Goal: Task Accomplishment & Management: Use online tool/utility

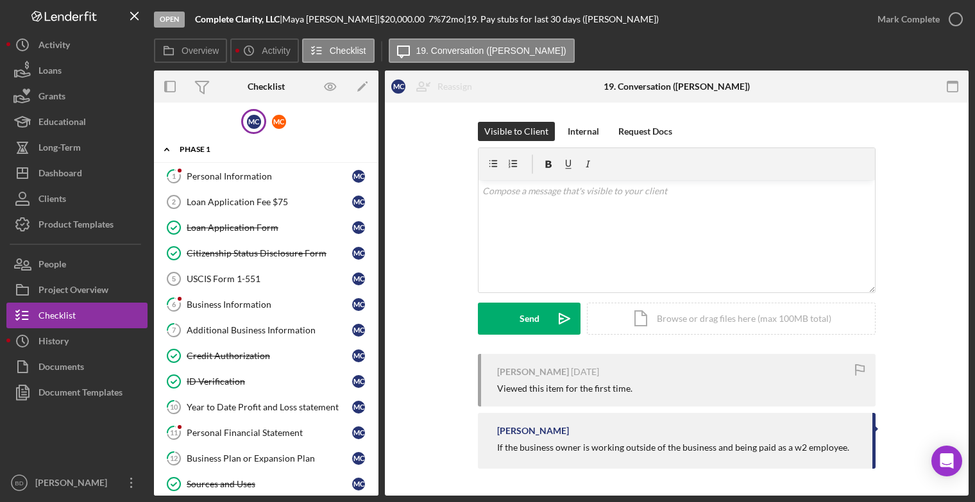
click at [200, 146] on div "Phase 1" at bounding box center [271, 150] width 183 height 8
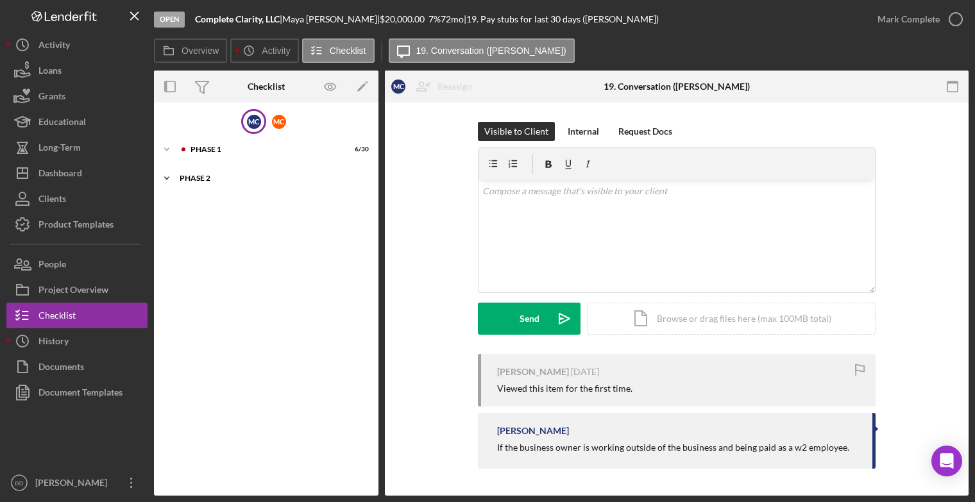
click at [201, 179] on div "Phase 2" at bounding box center [271, 178] width 183 height 8
click at [203, 176] on div "Phase 2" at bounding box center [271, 178] width 183 height 8
click at [194, 176] on div "Phase 2" at bounding box center [271, 178] width 183 height 8
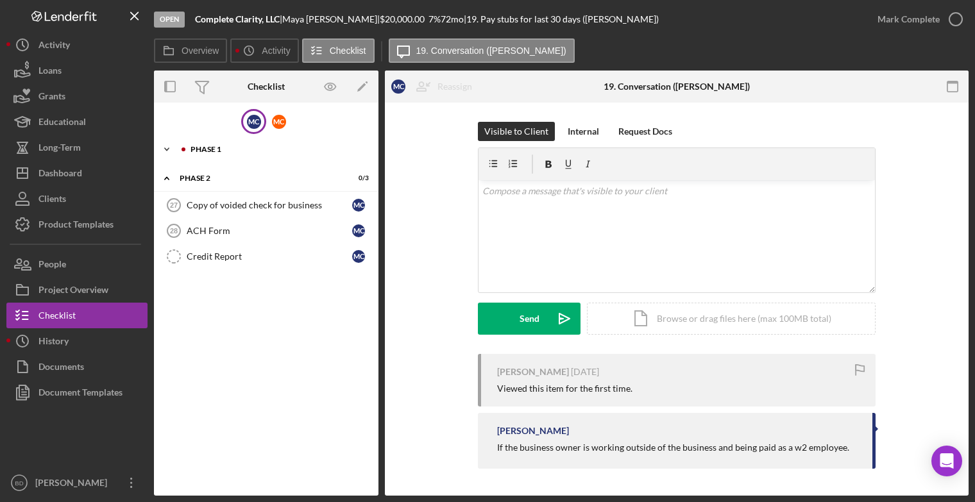
click at [195, 149] on div "Phase 1" at bounding box center [277, 150] width 172 height 8
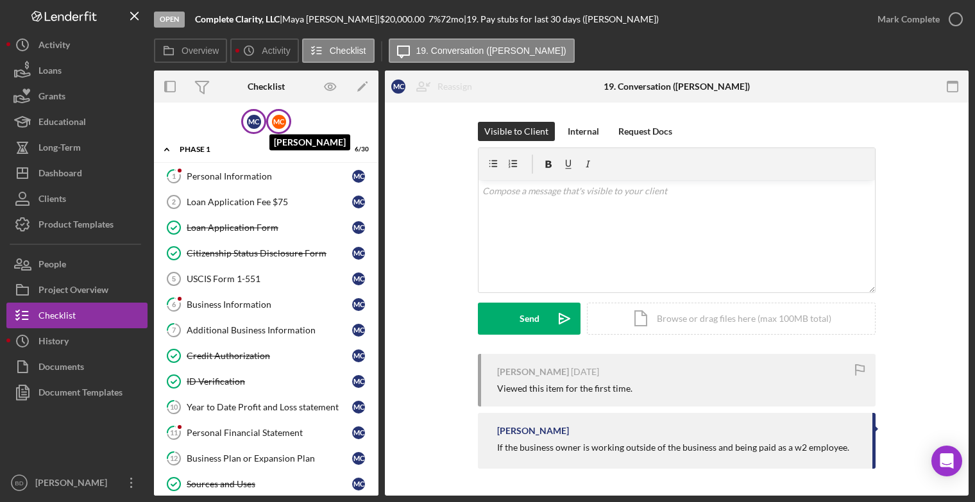
click at [276, 119] on div "M C" at bounding box center [279, 122] width 14 height 14
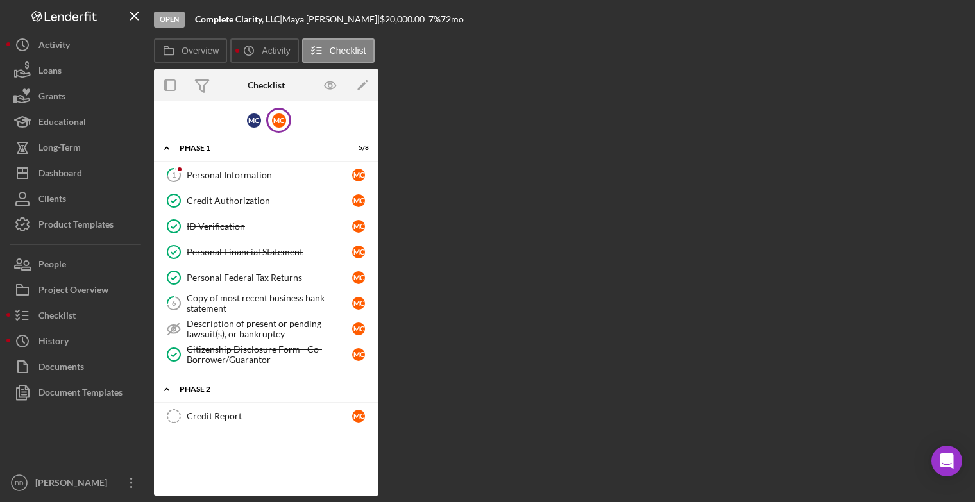
click at [198, 391] on div "Icon/Expander Phase 2 0 / 1" at bounding box center [266, 390] width 225 height 26
click at [182, 148] on div "Phase 1" at bounding box center [271, 148] width 183 height 8
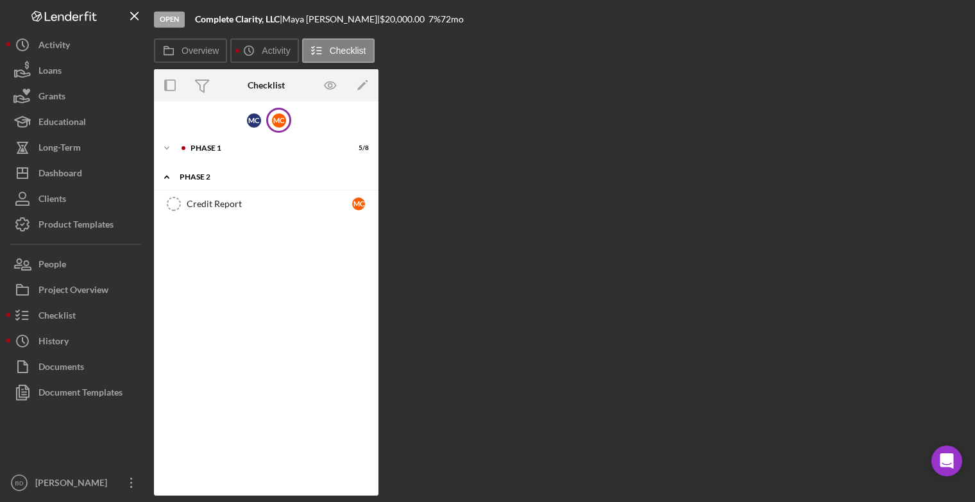
click at [186, 174] on div "Phase 2" at bounding box center [271, 177] width 183 height 8
click at [246, 123] on div "M C" at bounding box center [253, 120] width 25 height 25
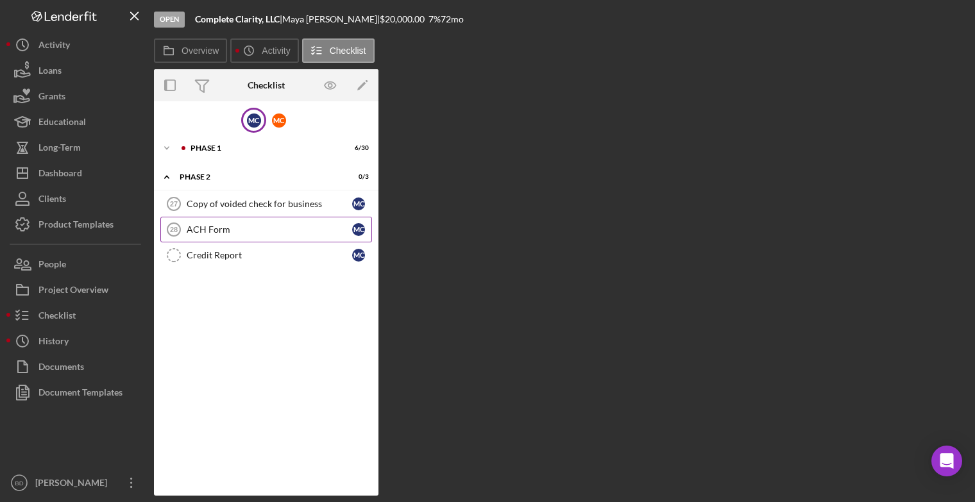
click at [183, 231] on icon "ACH Form 28" at bounding box center [174, 230] width 32 height 32
